Goal: Navigation & Orientation: Locate item on page

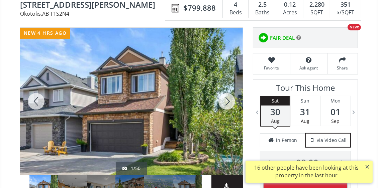
scroll to position [100, 0]
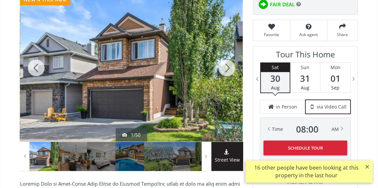
click at [230, 67] on div at bounding box center [227, 67] width 32 height 147
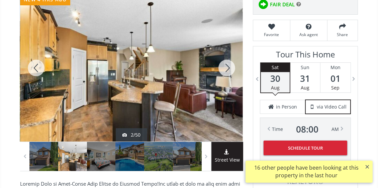
click at [226, 69] on div at bounding box center [227, 67] width 32 height 147
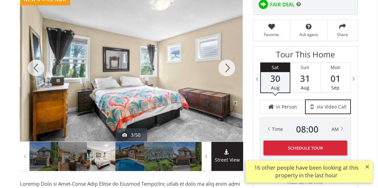
click at [226, 69] on div at bounding box center [227, 67] width 32 height 147
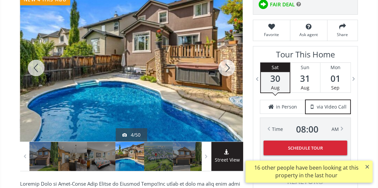
click at [226, 69] on div at bounding box center [227, 67] width 32 height 147
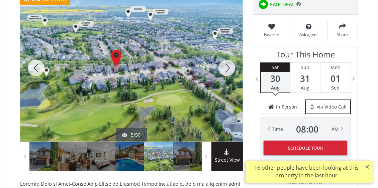
click at [36, 69] on div at bounding box center [36, 67] width 32 height 147
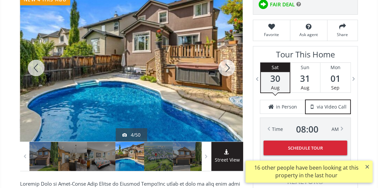
click at [229, 69] on div at bounding box center [227, 67] width 32 height 147
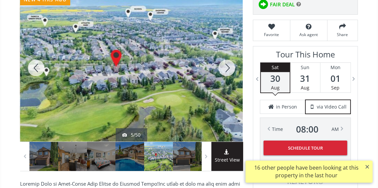
click at [229, 69] on div at bounding box center [227, 67] width 32 height 147
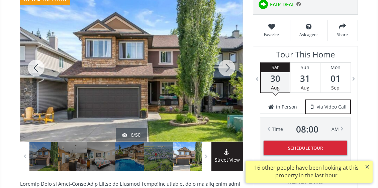
click at [228, 68] on div at bounding box center [227, 67] width 32 height 147
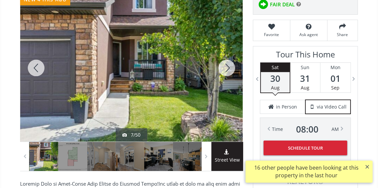
click at [228, 68] on div at bounding box center [227, 67] width 32 height 147
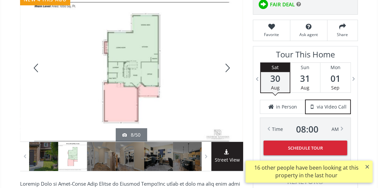
click at [227, 68] on div at bounding box center [227, 67] width 32 height 147
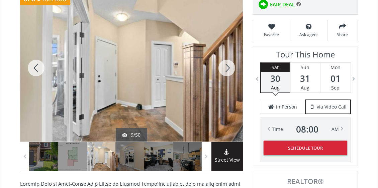
click at [228, 68] on div at bounding box center [227, 67] width 32 height 147
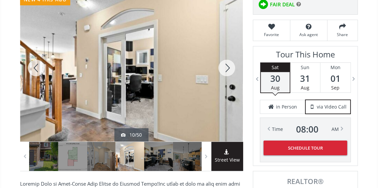
click at [228, 68] on div at bounding box center [227, 67] width 32 height 147
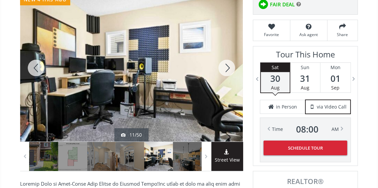
click at [228, 68] on div at bounding box center [227, 67] width 32 height 147
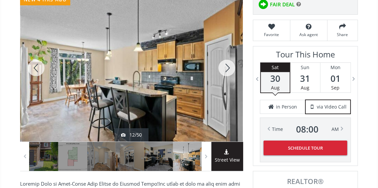
click at [228, 68] on div at bounding box center [227, 67] width 32 height 147
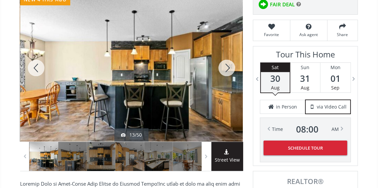
click at [228, 68] on div at bounding box center [227, 67] width 32 height 147
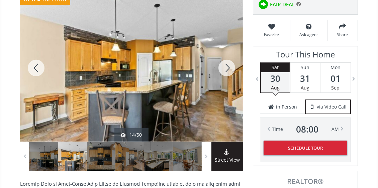
click at [228, 68] on div at bounding box center [227, 67] width 32 height 147
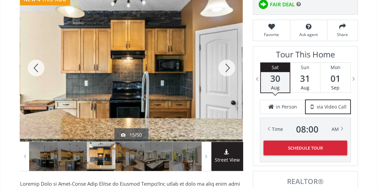
click at [228, 68] on div at bounding box center [227, 67] width 32 height 147
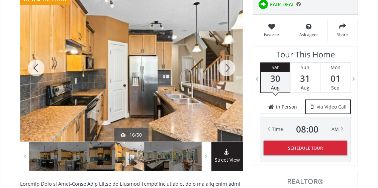
click at [228, 68] on div at bounding box center [227, 67] width 32 height 147
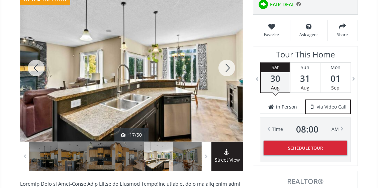
click at [228, 68] on div at bounding box center [227, 67] width 32 height 147
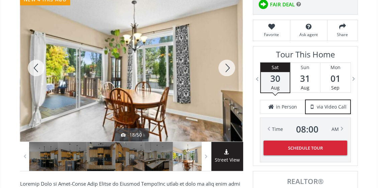
click at [228, 68] on div at bounding box center [227, 67] width 32 height 147
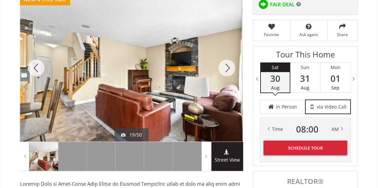
click at [228, 68] on div at bounding box center [227, 67] width 32 height 147
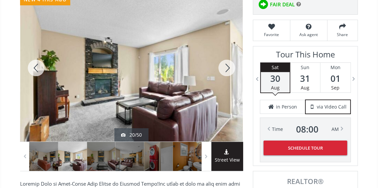
click at [227, 67] on div at bounding box center [227, 67] width 32 height 147
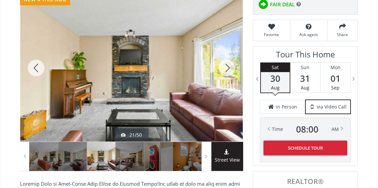
click at [226, 67] on div at bounding box center [227, 67] width 32 height 147
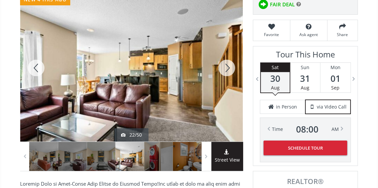
click at [226, 67] on div at bounding box center [227, 67] width 32 height 147
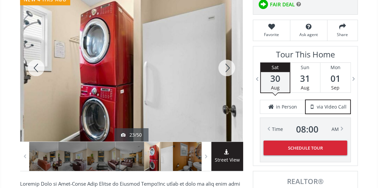
click at [226, 67] on div at bounding box center [227, 67] width 32 height 147
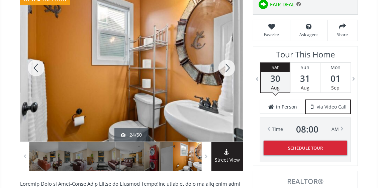
click at [227, 68] on div at bounding box center [227, 67] width 32 height 147
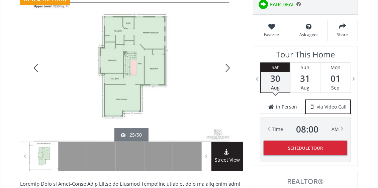
click at [227, 68] on div at bounding box center [227, 67] width 32 height 147
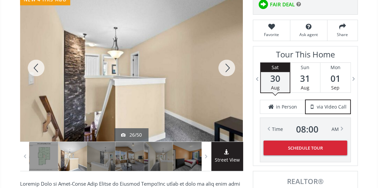
click at [227, 68] on div at bounding box center [227, 67] width 32 height 147
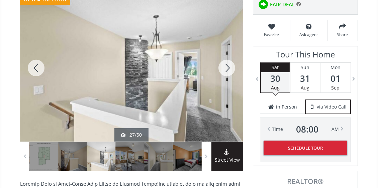
click at [227, 68] on div at bounding box center [227, 67] width 32 height 147
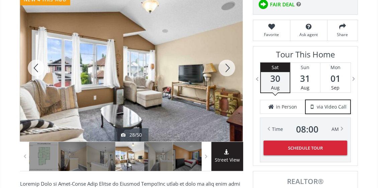
click at [227, 68] on div at bounding box center [227, 67] width 32 height 147
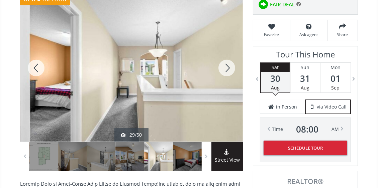
click at [227, 68] on div at bounding box center [227, 67] width 32 height 147
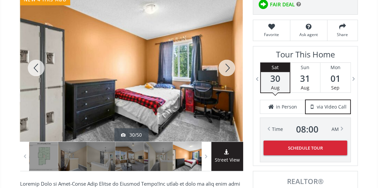
click at [227, 68] on div at bounding box center [227, 67] width 32 height 147
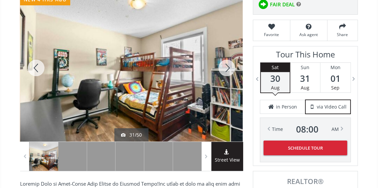
click at [227, 68] on div at bounding box center [227, 67] width 32 height 147
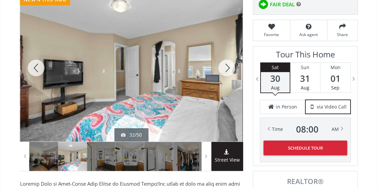
click at [227, 68] on div at bounding box center [227, 67] width 32 height 147
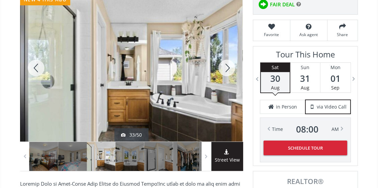
click at [227, 68] on div at bounding box center [227, 67] width 32 height 147
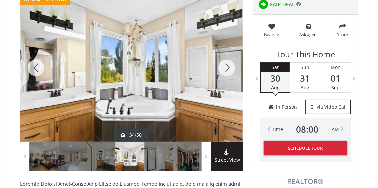
click at [227, 68] on div at bounding box center [227, 67] width 32 height 147
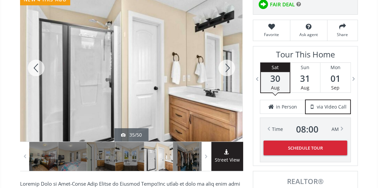
click at [227, 68] on div at bounding box center [227, 67] width 32 height 147
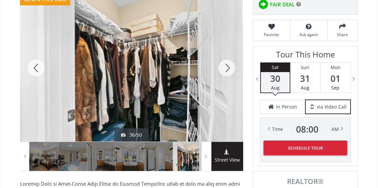
click at [227, 68] on div at bounding box center [227, 67] width 32 height 147
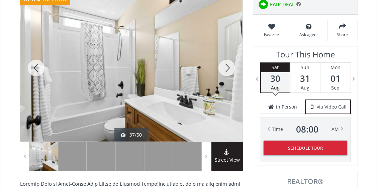
click at [227, 68] on div at bounding box center [227, 67] width 32 height 147
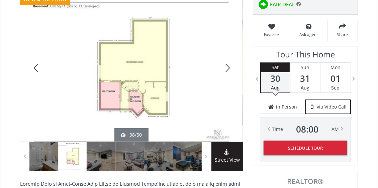
click at [227, 68] on div at bounding box center [227, 67] width 32 height 147
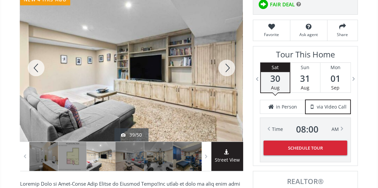
click at [35, 66] on div at bounding box center [36, 67] width 32 height 147
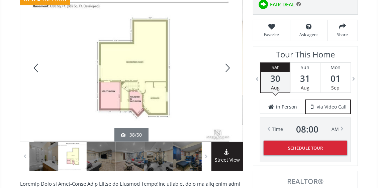
click at [227, 69] on div at bounding box center [227, 67] width 32 height 147
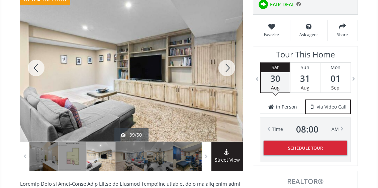
click at [227, 69] on div at bounding box center [227, 67] width 32 height 147
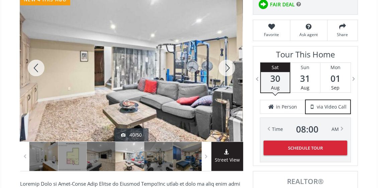
click at [226, 70] on div at bounding box center [227, 67] width 32 height 147
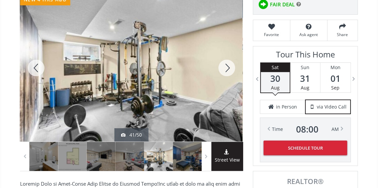
click at [226, 70] on div at bounding box center [227, 67] width 32 height 147
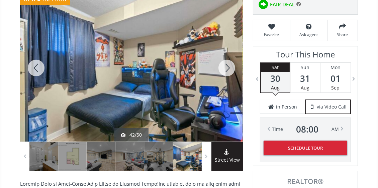
click at [226, 70] on div at bounding box center [227, 67] width 32 height 147
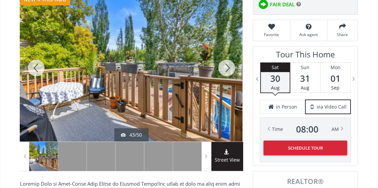
click at [226, 70] on div at bounding box center [227, 67] width 32 height 147
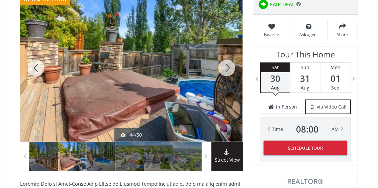
click at [226, 69] on div at bounding box center [227, 67] width 32 height 147
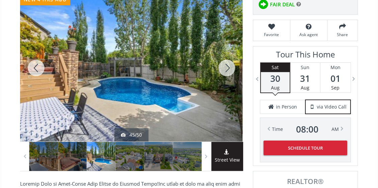
click at [226, 69] on div at bounding box center [227, 67] width 32 height 147
